Goal: Transaction & Acquisition: Purchase product/service

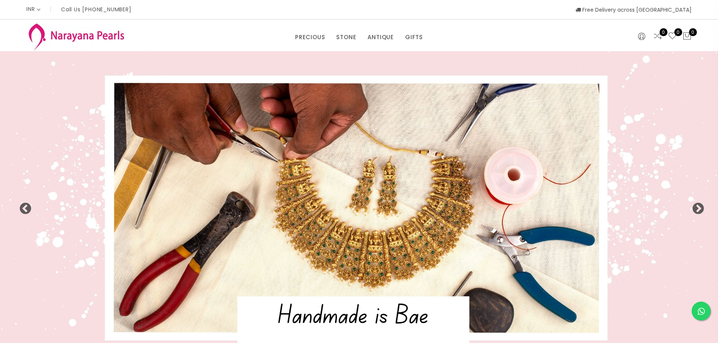
select select "INR"
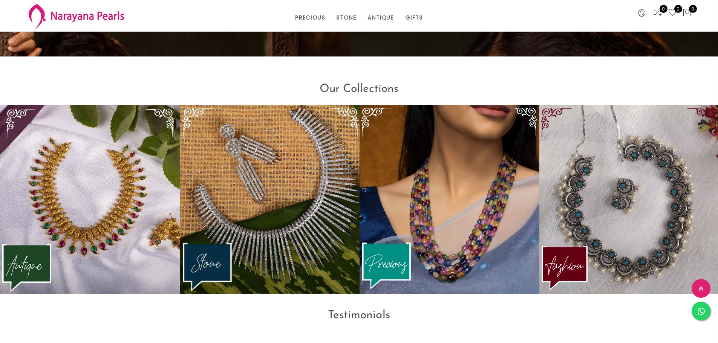
scroll to position [1056, 0]
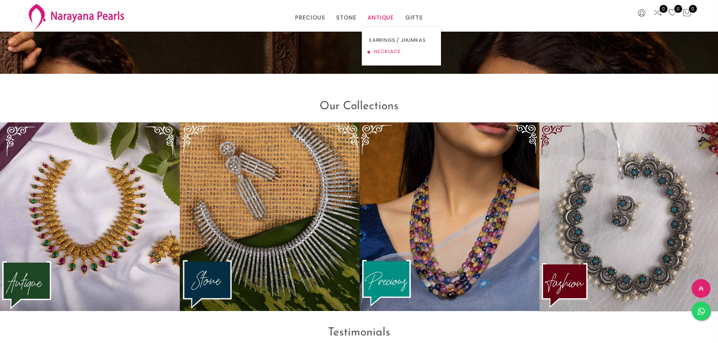
click at [381, 52] on link "NECKLACE" at bounding box center [402, 51] width 64 height 11
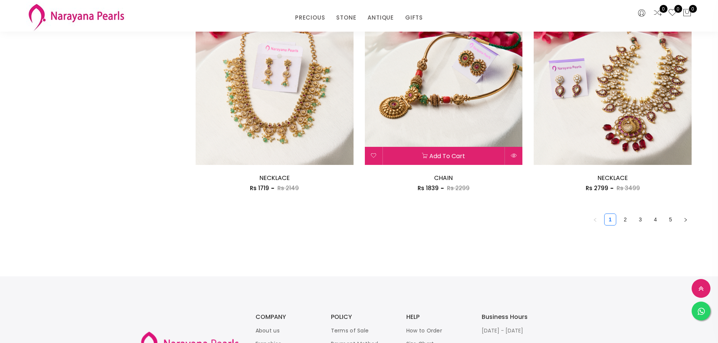
scroll to position [1282, 0]
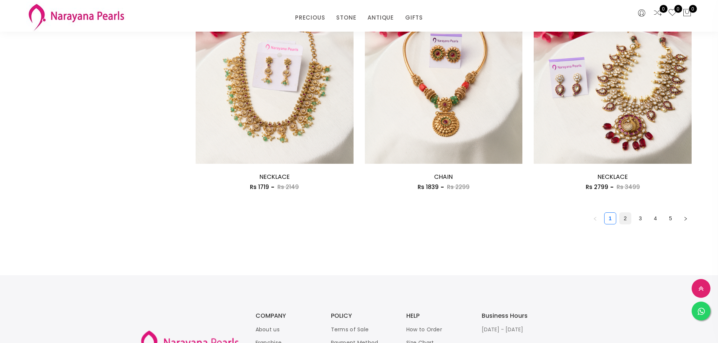
click at [626, 219] on link "2" at bounding box center [625, 218] width 11 height 11
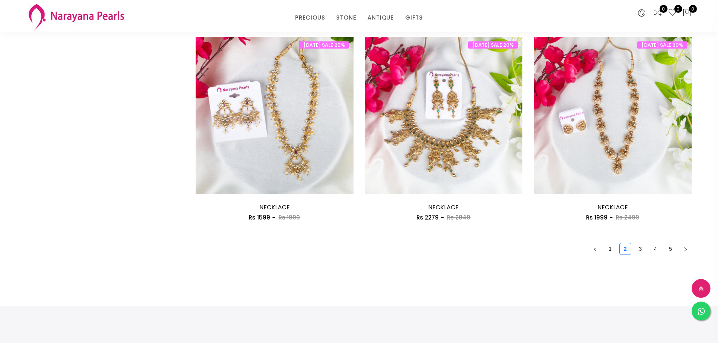
scroll to position [1357, 0]
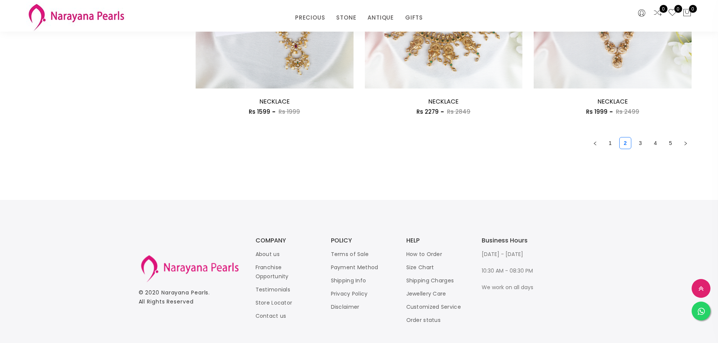
click at [639, 146] on link "3" at bounding box center [640, 143] width 11 height 11
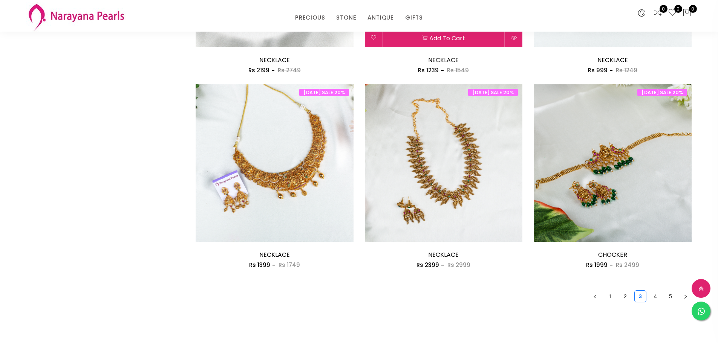
scroll to position [1207, 0]
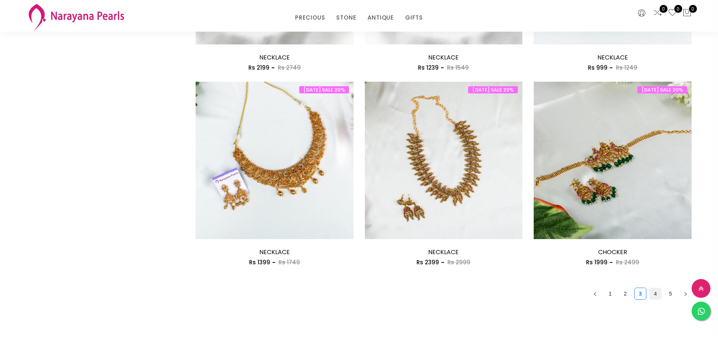
click at [656, 298] on link "4" at bounding box center [655, 293] width 11 height 11
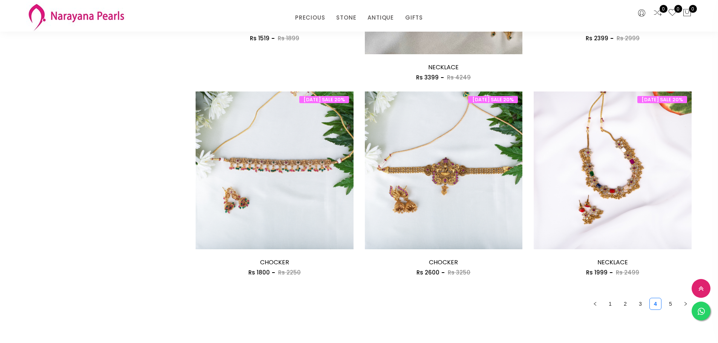
scroll to position [1282, 0]
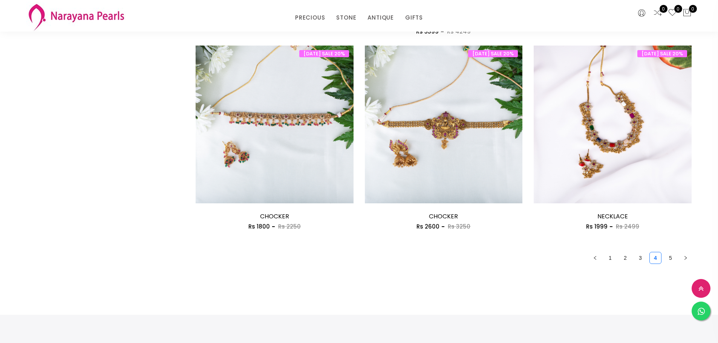
click at [672, 261] on link "5" at bounding box center [670, 258] width 11 height 11
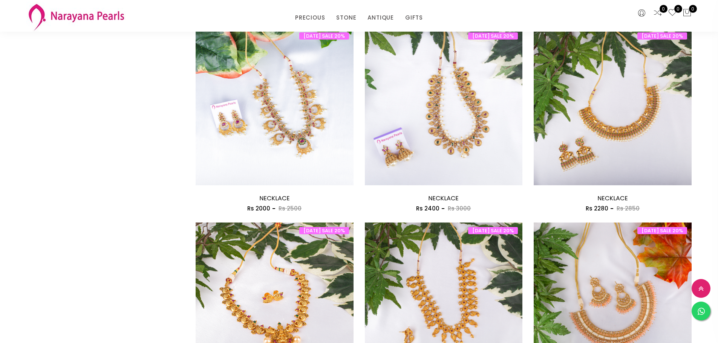
scroll to position [377, 0]
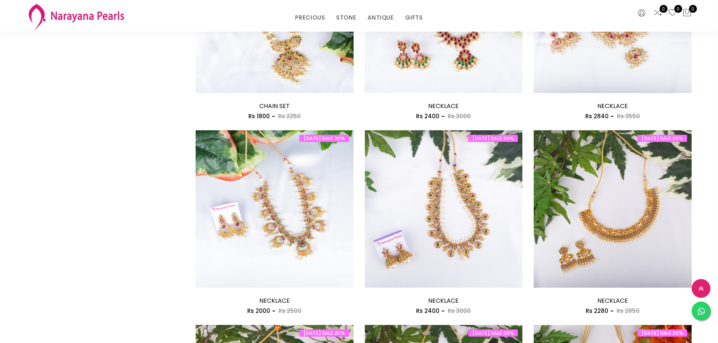
click at [473, 232] on img at bounding box center [444, 217] width 158 height 158
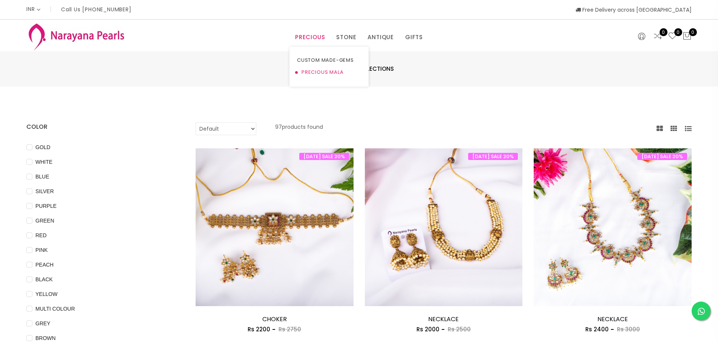
click at [308, 72] on link "PRECIOUS MALA" at bounding box center [329, 72] width 64 height 12
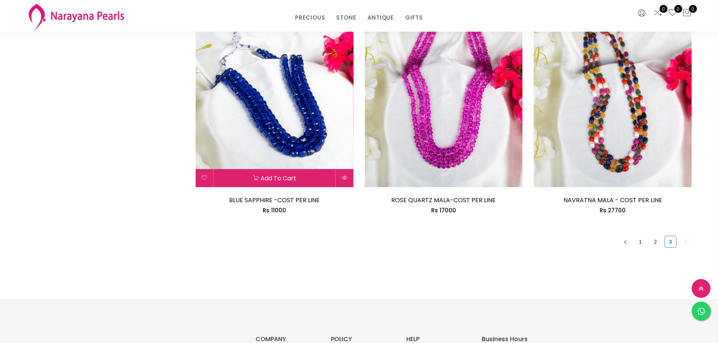
scroll to position [1282, 0]
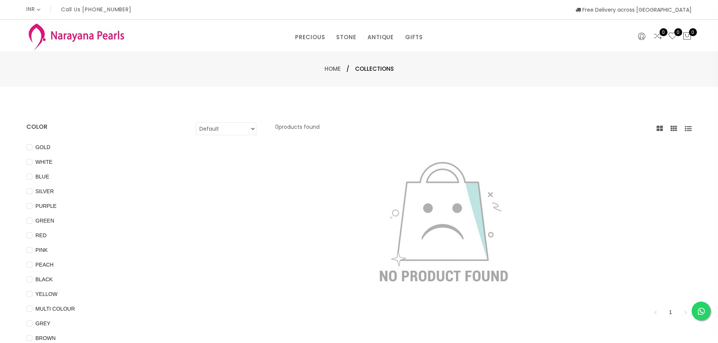
select select "INR"
